Goal: Information Seeking & Learning: Learn about a topic

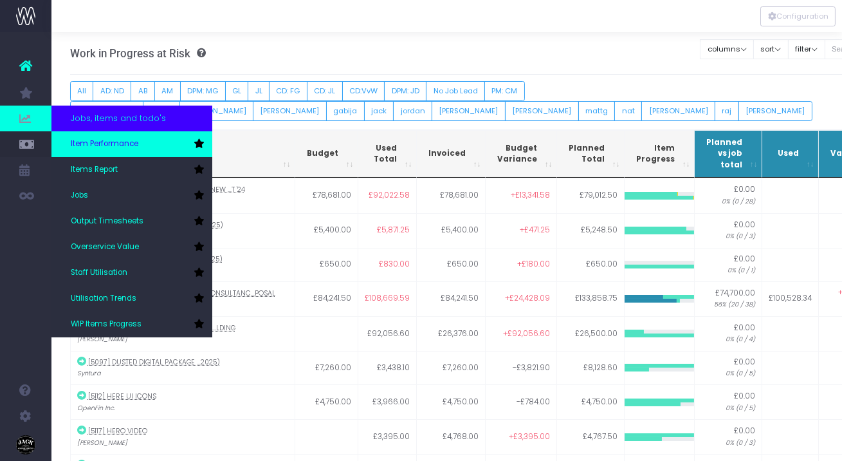
click at [120, 149] on span "Item Performance" at bounding box center [105, 144] width 68 height 12
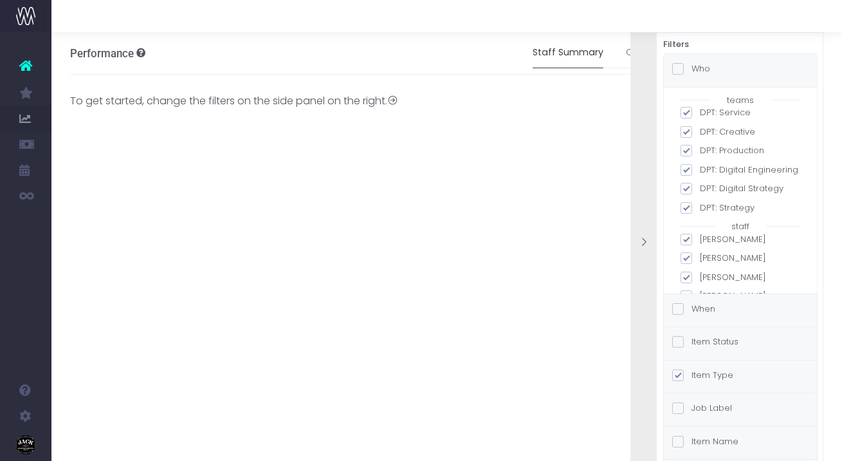
scroll to position [10, 0]
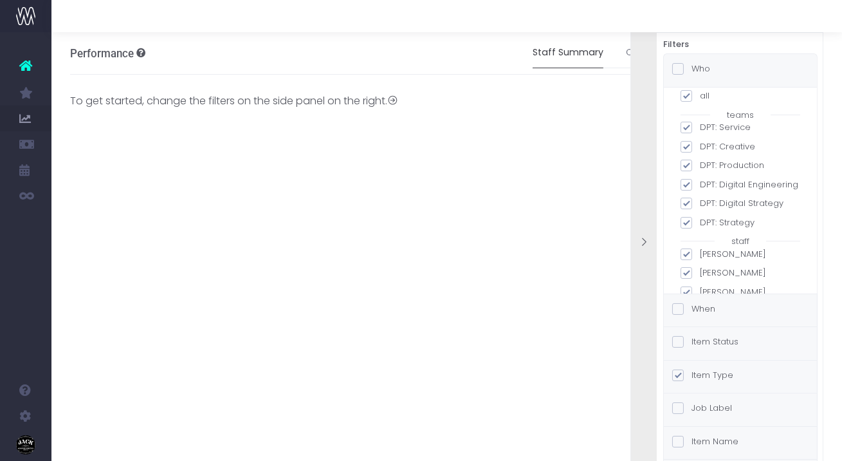
click at [688, 95] on span at bounding box center [687, 96] width 12 height 12
click at [700, 95] on input "all" at bounding box center [704, 93] width 8 height 8
checkbox input "false"
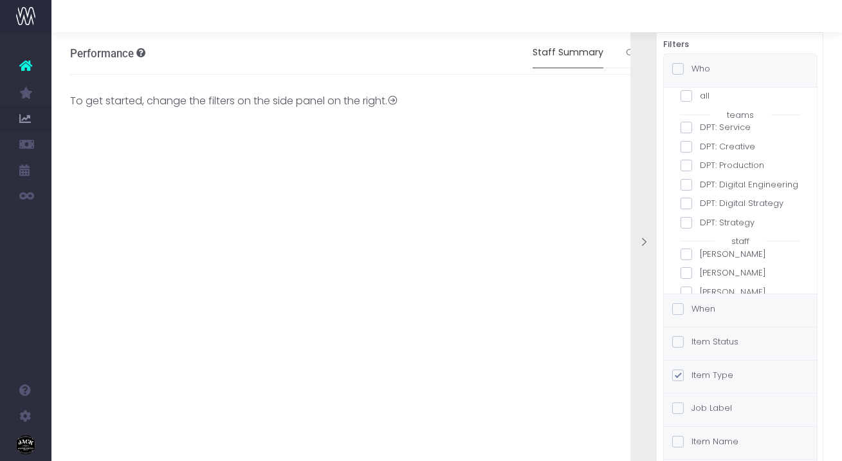
checkbox input "false"
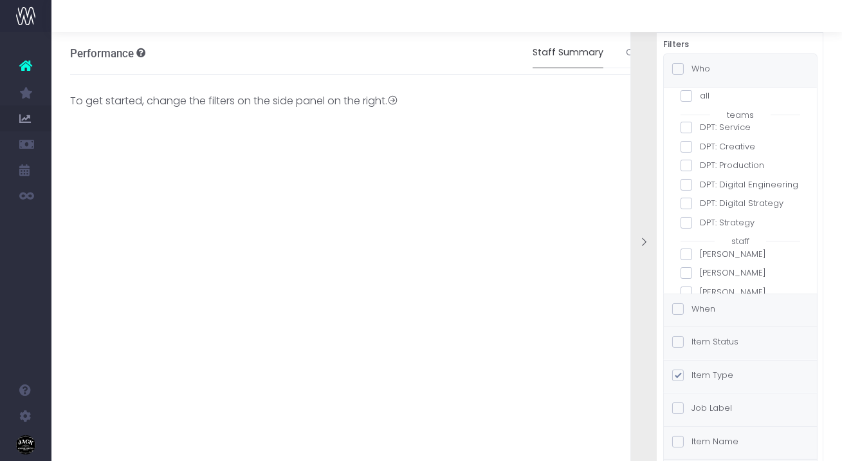
checkbox input "false"
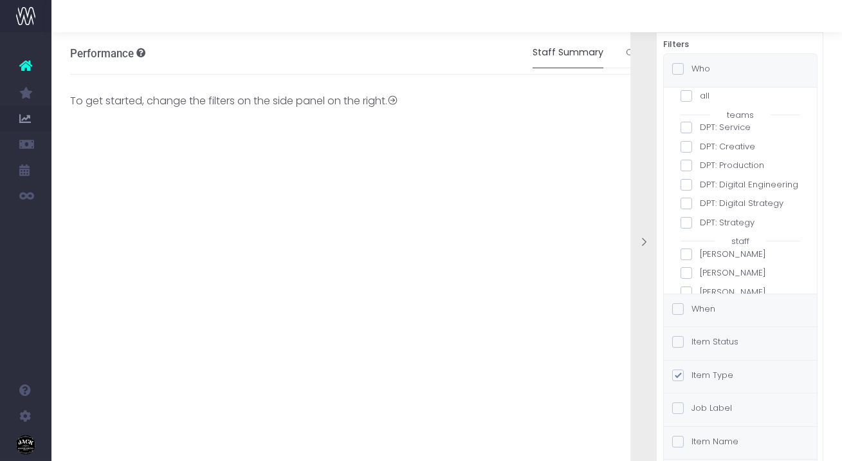
checkbox input "false"
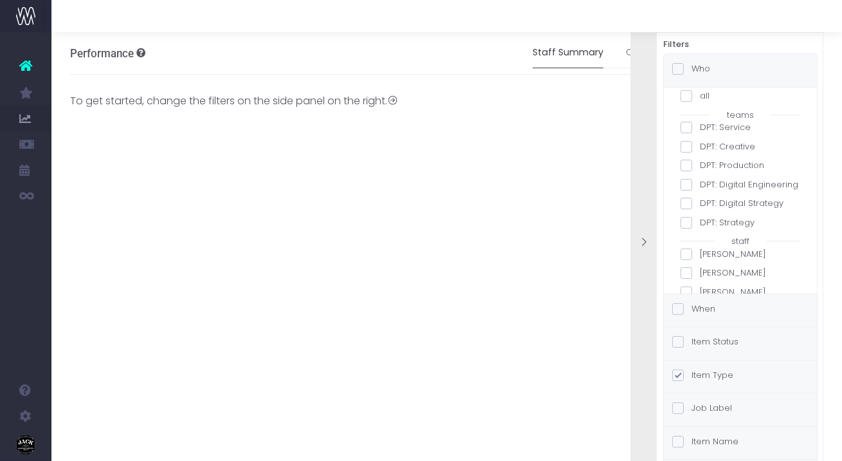
checkbox input "false"
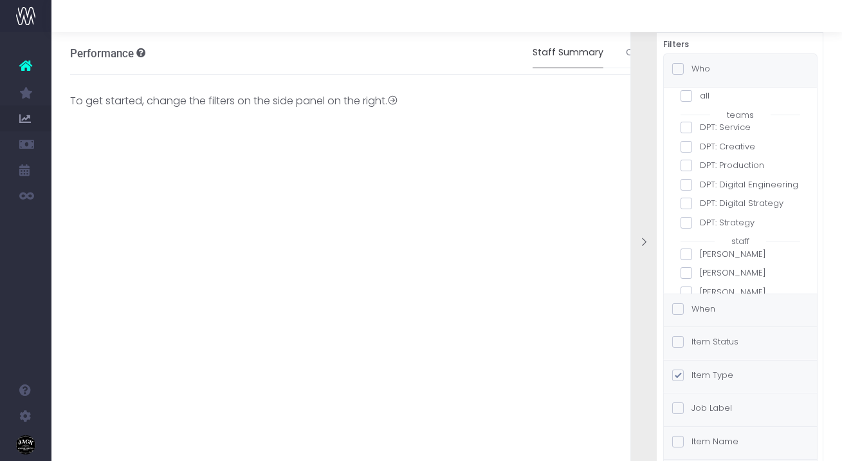
checkbox input "false"
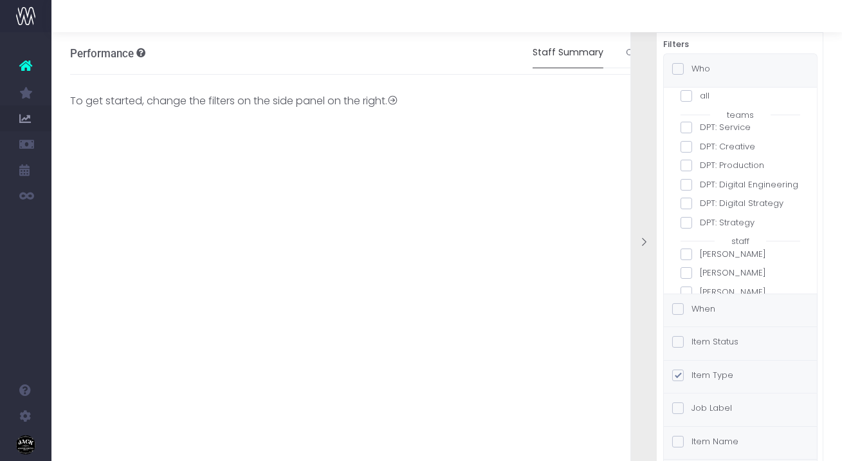
checkbox input "false"
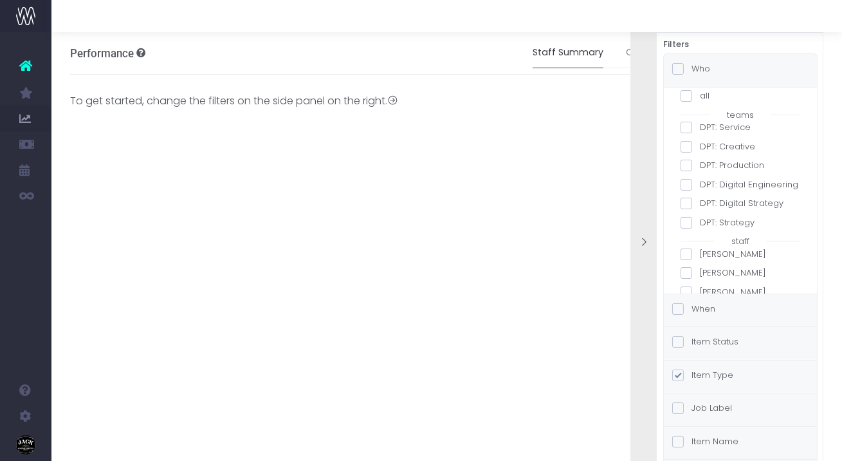
click at [687, 222] on span at bounding box center [687, 223] width 12 height 12
click at [700, 222] on input "DPT: Strategy" at bounding box center [704, 220] width 8 height 8
checkbox input "true"
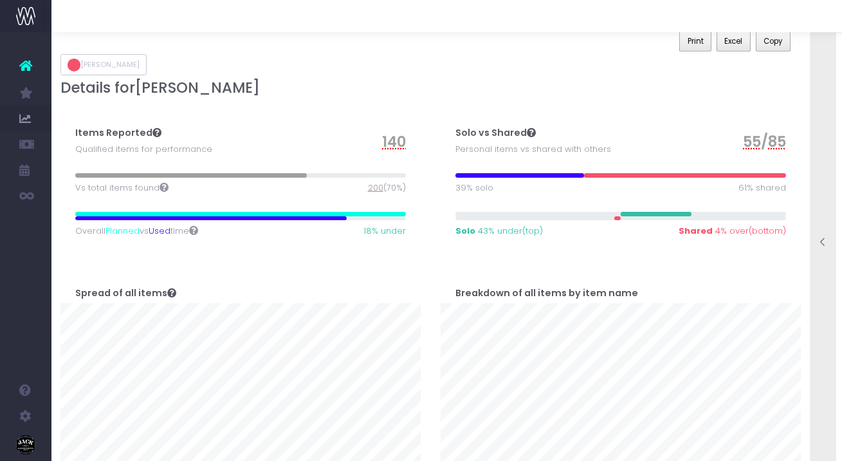
scroll to position [0, 0]
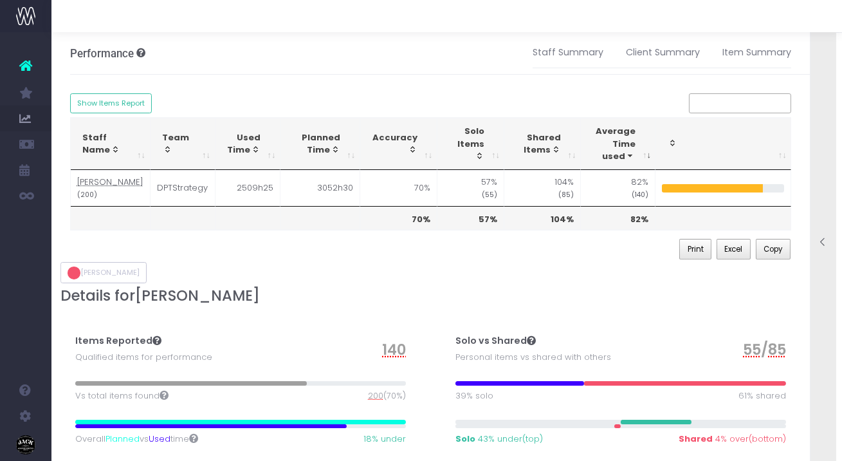
click at [823, 210] on div at bounding box center [824, 243] width 26 height 459
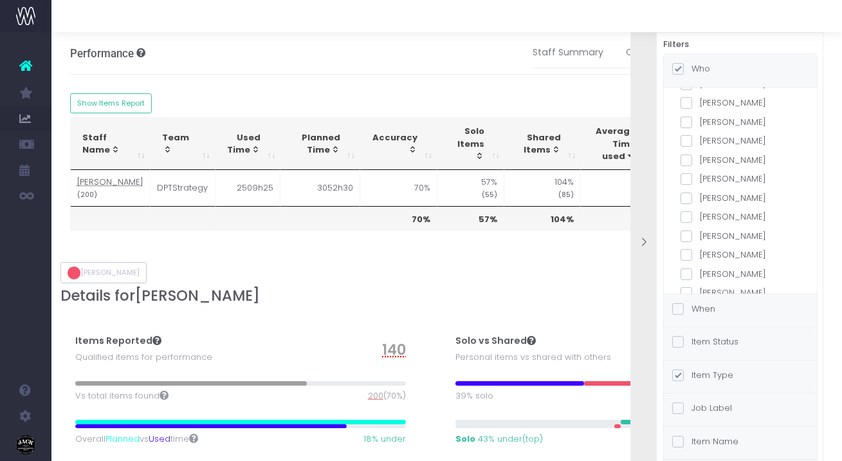
scroll to position [189, 0]
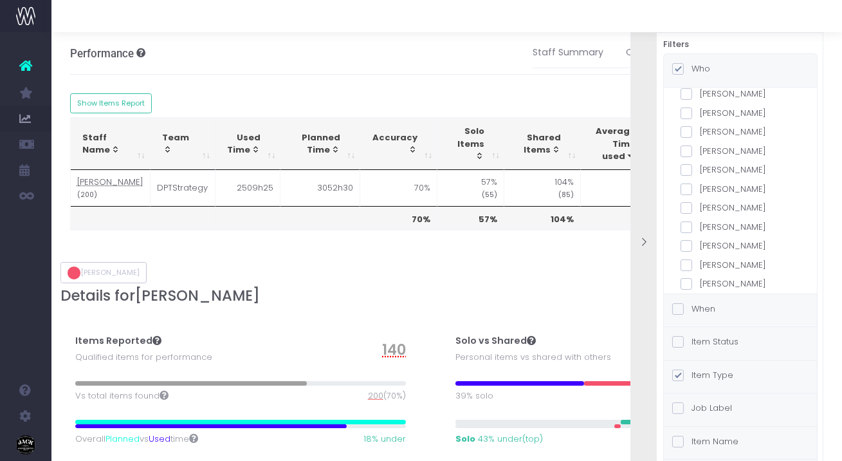
click at [716, 307] on div "When" at bounding box center [740, 310] width 153 height 33
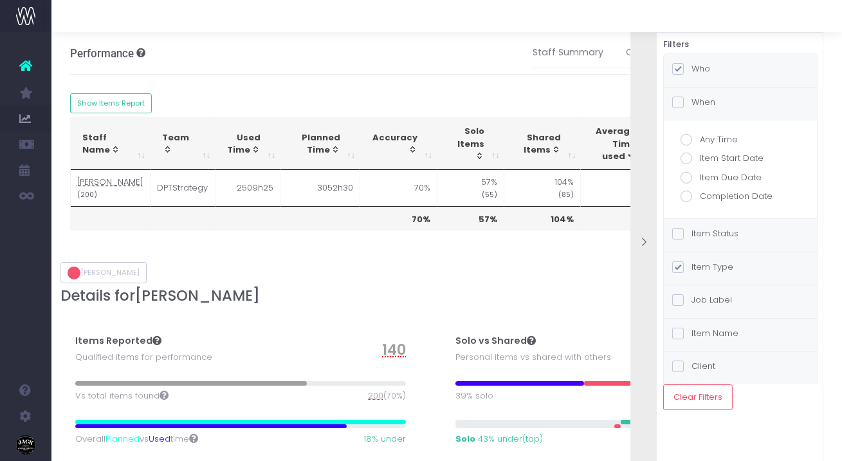
click at [683, 104] on span at bounding box center [678, 102] width 12 height 12
click at [692, 104] on input "When" at bounding box center [696, 100] width 8 height 8
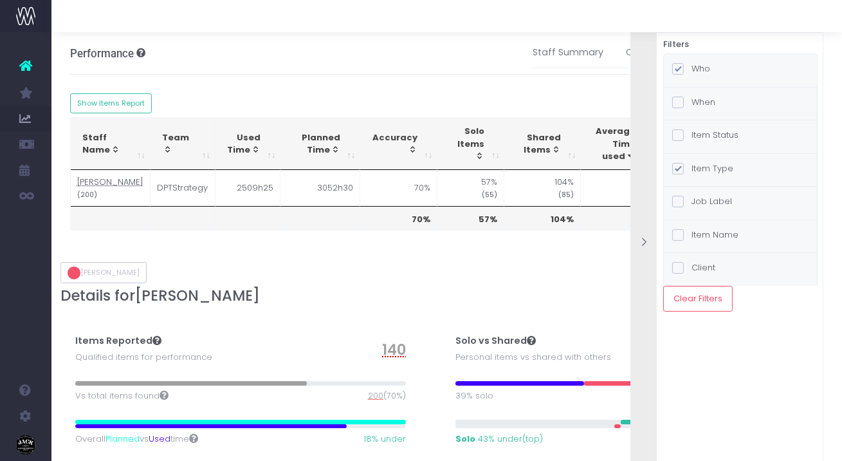
click at [683, 104] on span at bounding box center [678, 102] width 12 height 12
click at [692, 104] on input "When" at bounding box center [696, 100] width 8 height 8
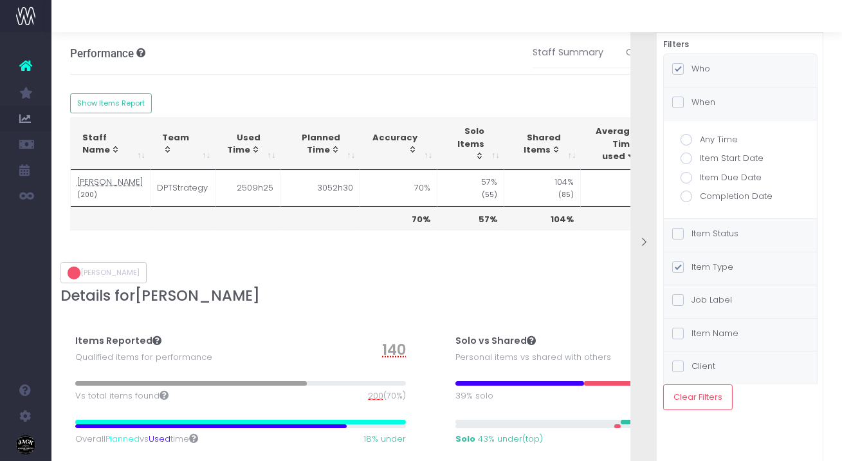
click at [675, 100] on span at bounding box center [678, 102] width 12 height 12
click at [692, 100] on input "When" at bounding box center [696, 100] width 8 height 8
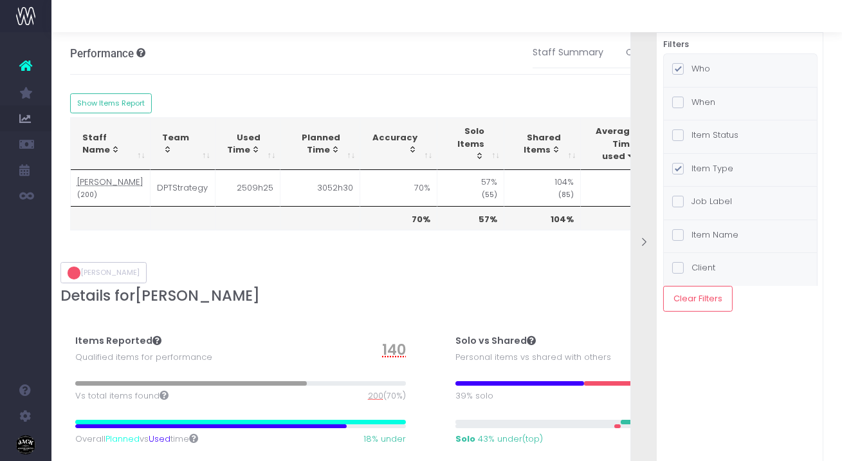
click at [675, 100] on span at bounding box center [678, 102] width 12 height 12
click at [692, 100] on input "When" at bounding box center [696, 100] width 8 height 8
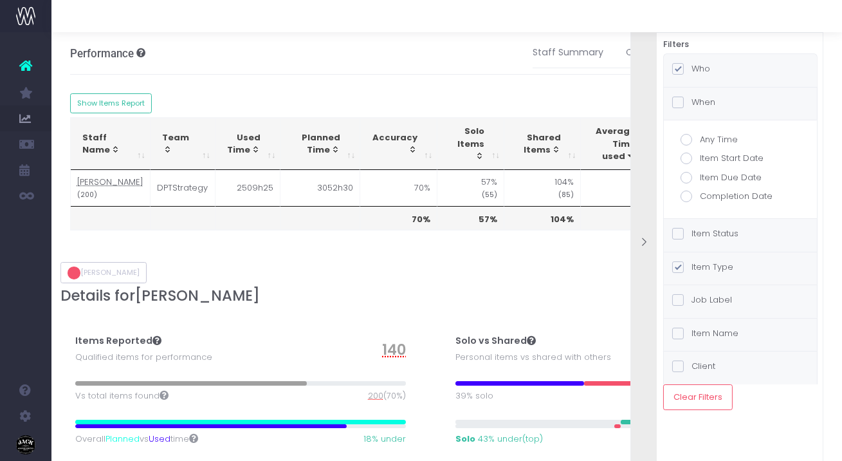
click at [688, 143] on span at bounding box center [687, 140] width 12 height 12
click at [700, 142] on input "Any Time" at bounding box center [704, 137] width 8 height 8
radio input "true"
checkbox input "true"
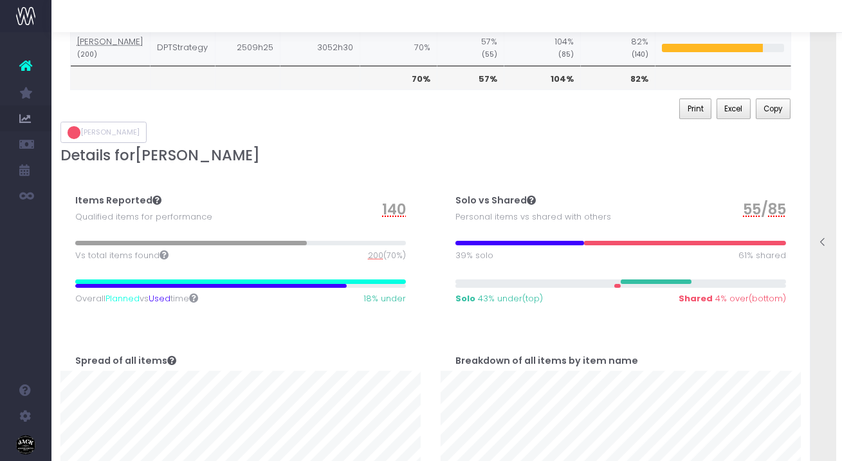
scroll to position [152, 0]
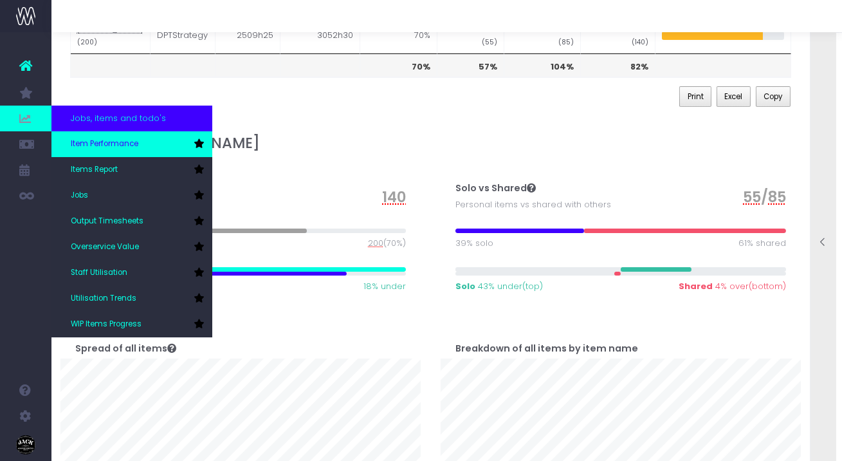
click at [131, 136] on link "Item Performance" at bounding box center [131, 144] width 161 height 26
click at [126, 140] on span "Item Performance" at bounding box center [105, 144] width 68 height 12
